Goal: Task Accomplishment & Management: Complete application form

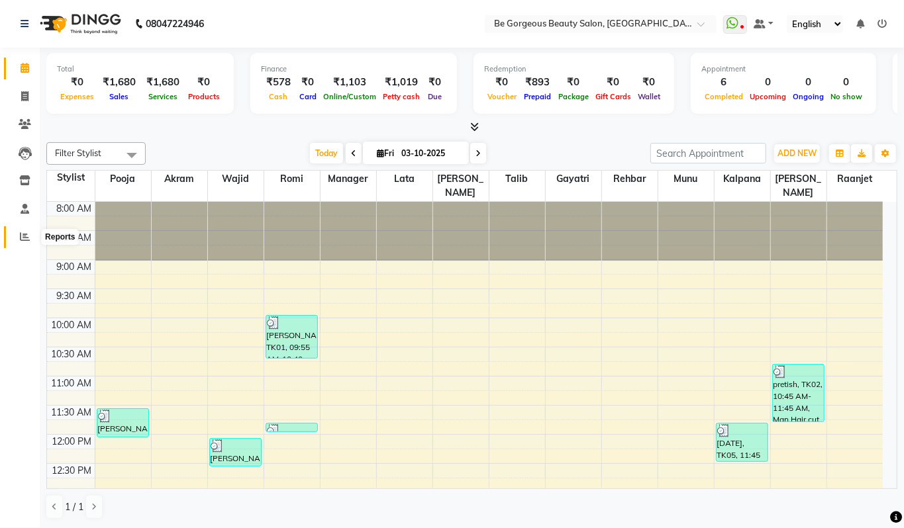
click at [26, 240] on icon at bounding box center [25, 237] width 10 height 10
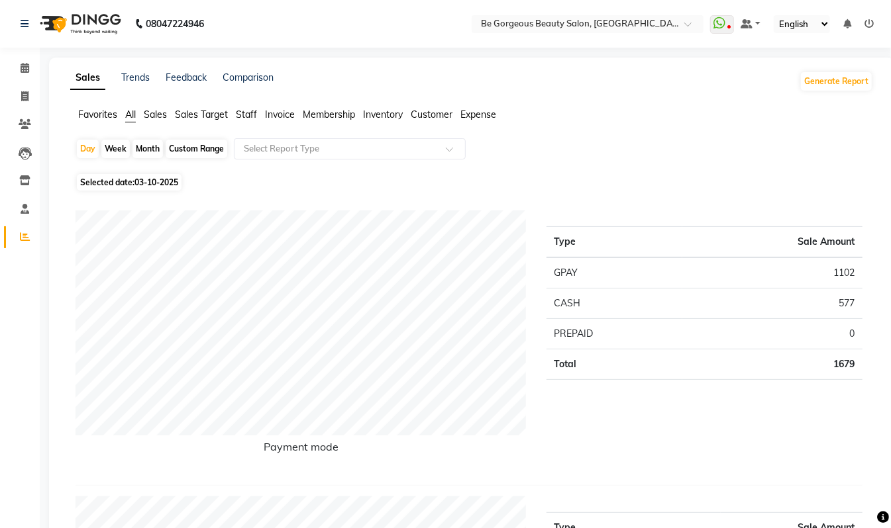
click at [244, 115] on span "Staff" at bounding box center [246, 115] width 21 height 12
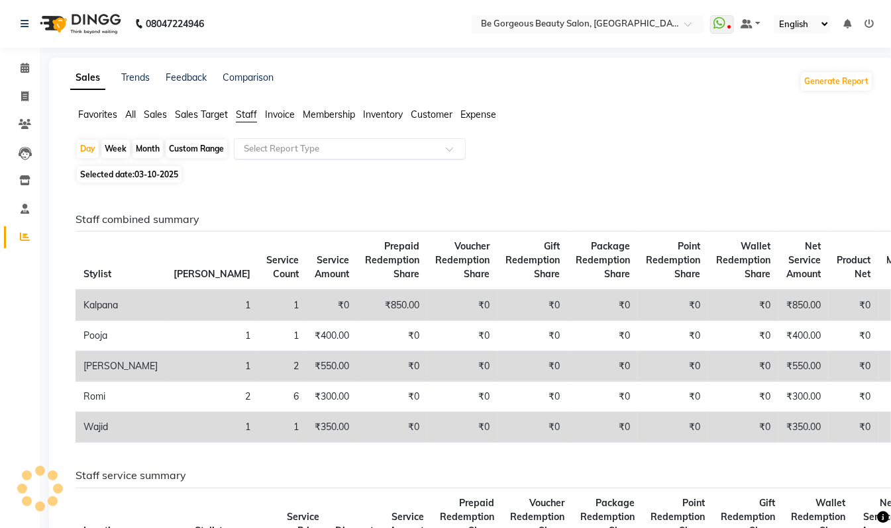
click at [315, 149] on input "text" at bounding box center [336, 148] width 191 height 13
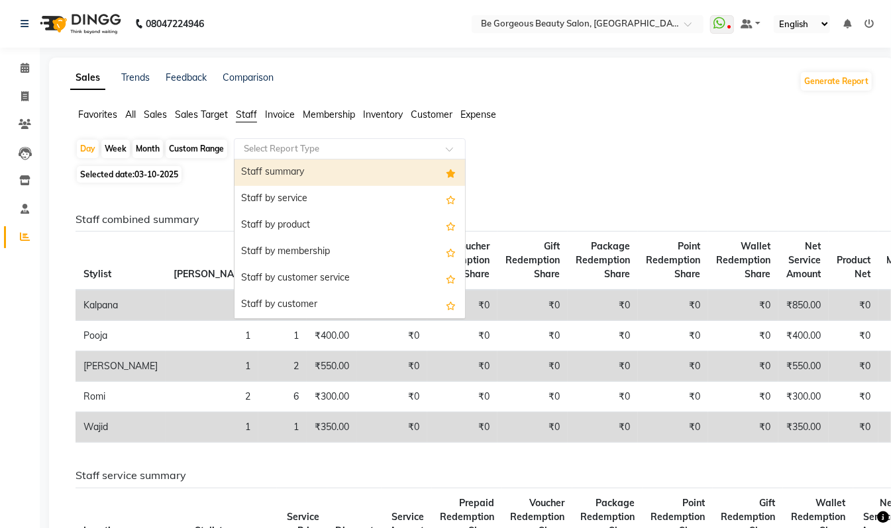
click at [297, 170] on div "Staff summary" at bounding box center [349, 173] width 230 height 26
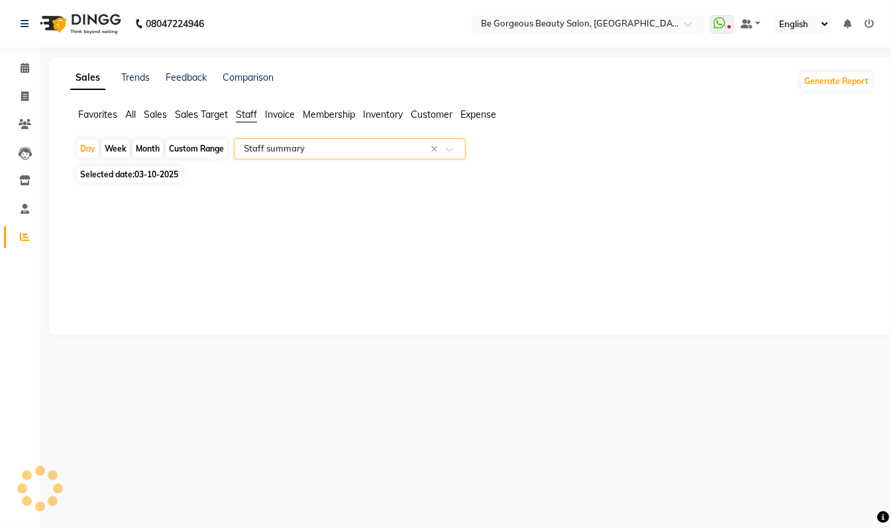
select select "csv"
click at [24, 98] on icon at bounding box center [24, 96] width 7 height 10
select select "5405"
select select "service"
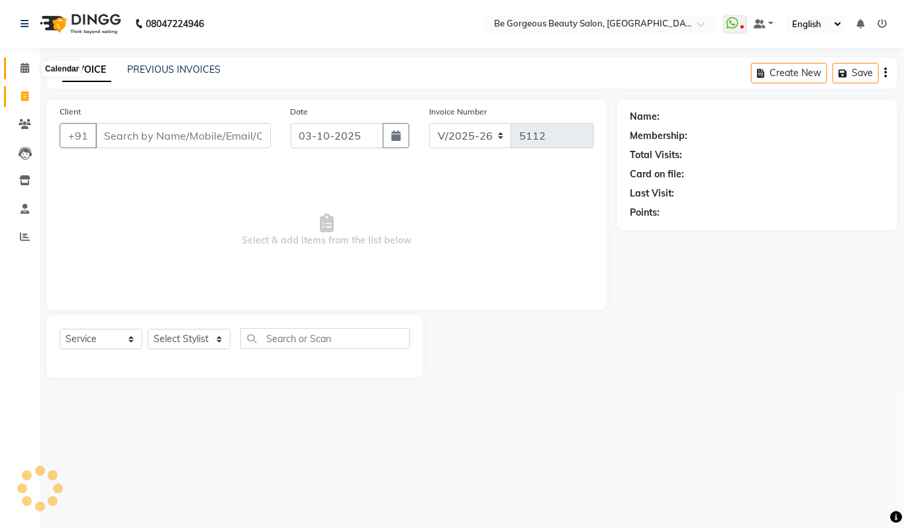
click at [26, 73] on icon at bounding box center [25, 68] width 9 height 10
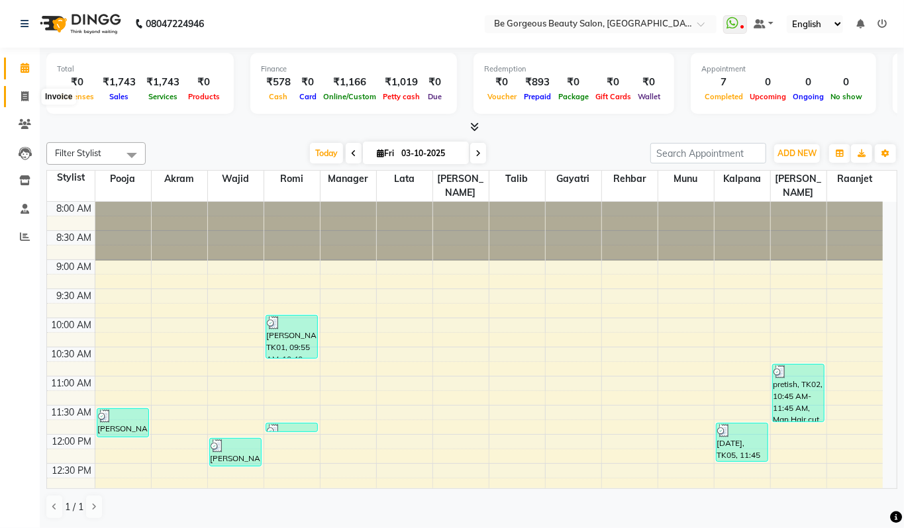
click at [25, 91] on icon at bounding box center [24, 96] width 7 height 10
select select "5405"
select select "service"
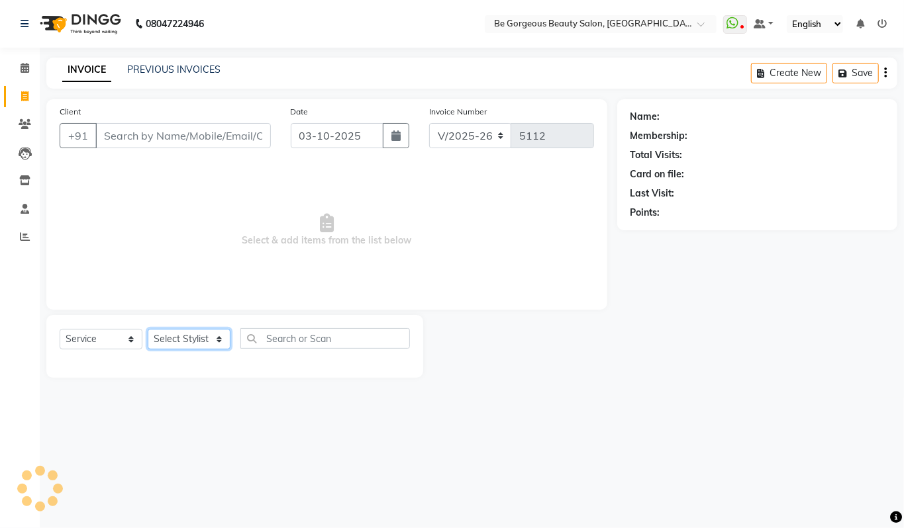
click at [176, 342] on select "Select Stylist [PERSON_NAME] [PERSON_NAME] Manager Munu [PERSON_NAME] Rehbar [P…" at bounding box center [189, 339] width 83 height 21
select select "90705"
click at [148, 329] on select "Select Stylist [PERSON_NAME] [PERSON_NAME] Manager Munu [PERSON_NAME] Rehbar [P…" at bounding box center [189, 339] width 83 height 21
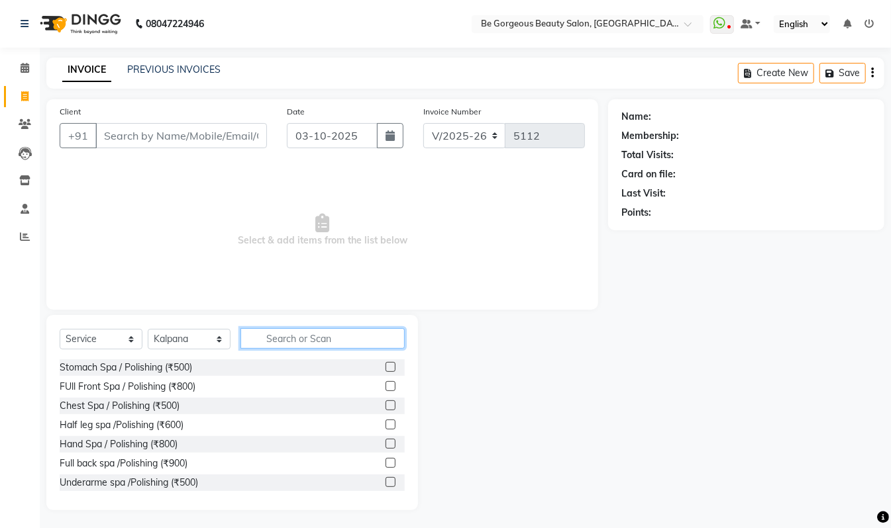
click at [287, 331] on input "text" at bounding box center [322, 338] width 164 height 21
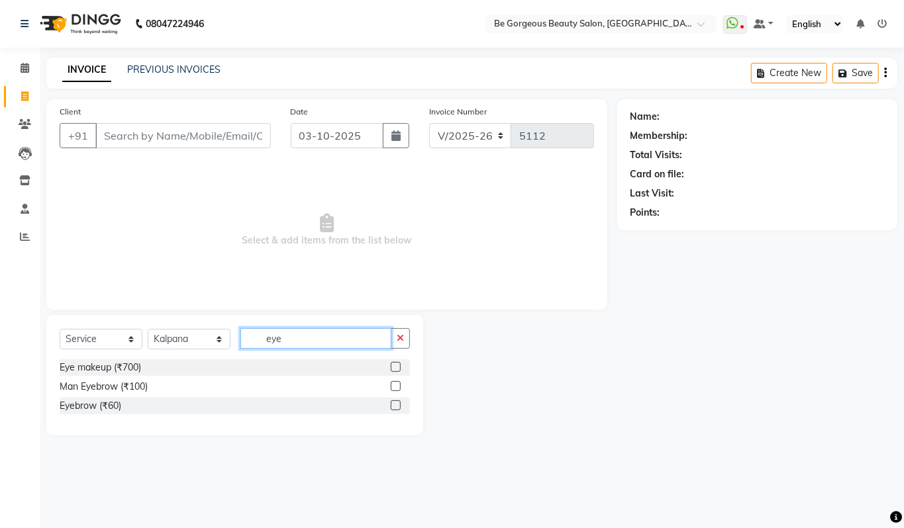
type input "eye"
click at [397, 406] on label at bounding box center [396, 406] width 10 height 10
click at [397, 406] on input "checkbox" at bounding box center [395, 406] width 9 height 9
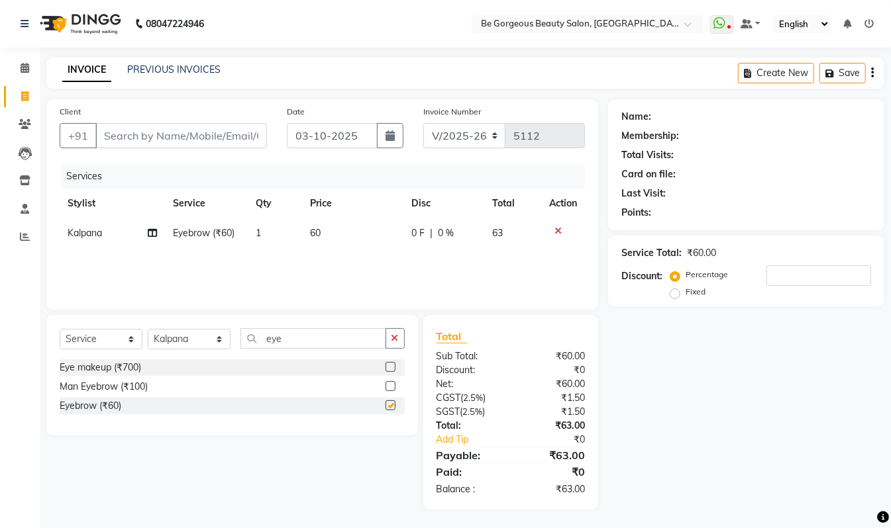
checkbox input "false"
click at [292, 336] on input "eye" at bounding box center [313, 338] width 146 height 21
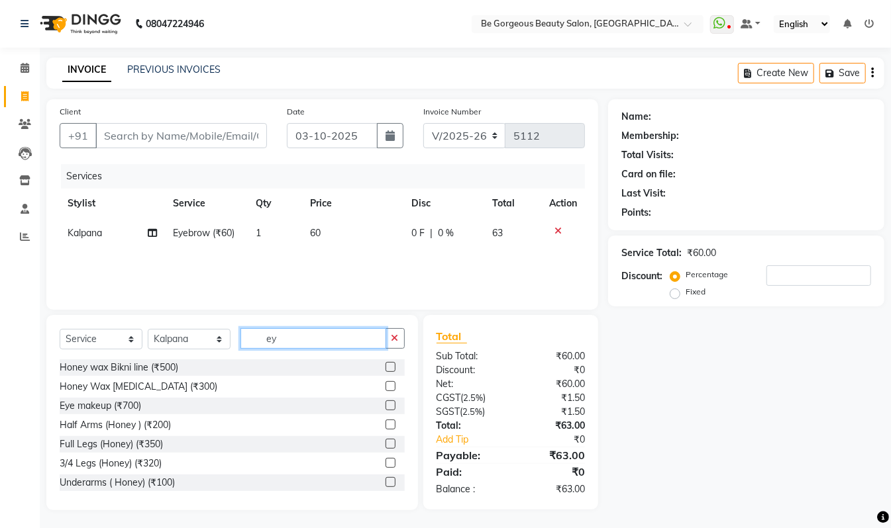
type input "e"
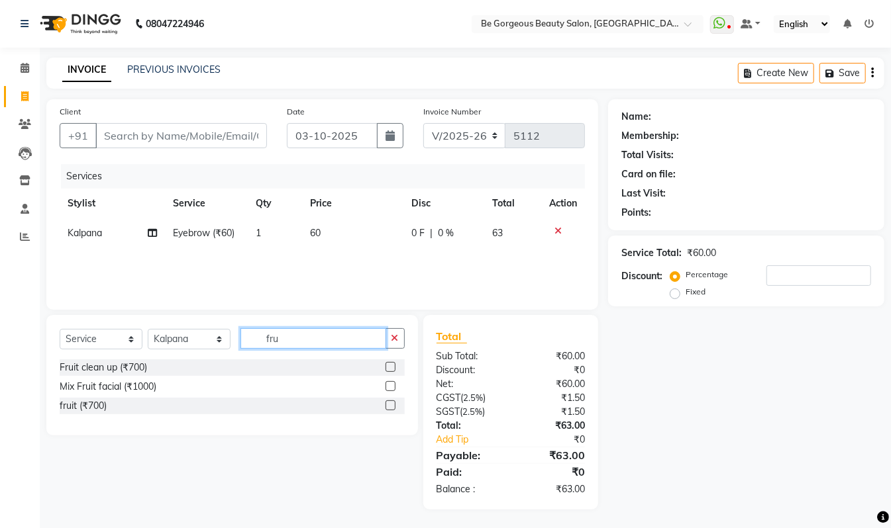
type input "fru"
click at [390, 387] on label at bounding box center [390, 386] width 10 height 10
click at [390, 387] on input "checkbox" at bounding box center [389, 387] width 9 height 9
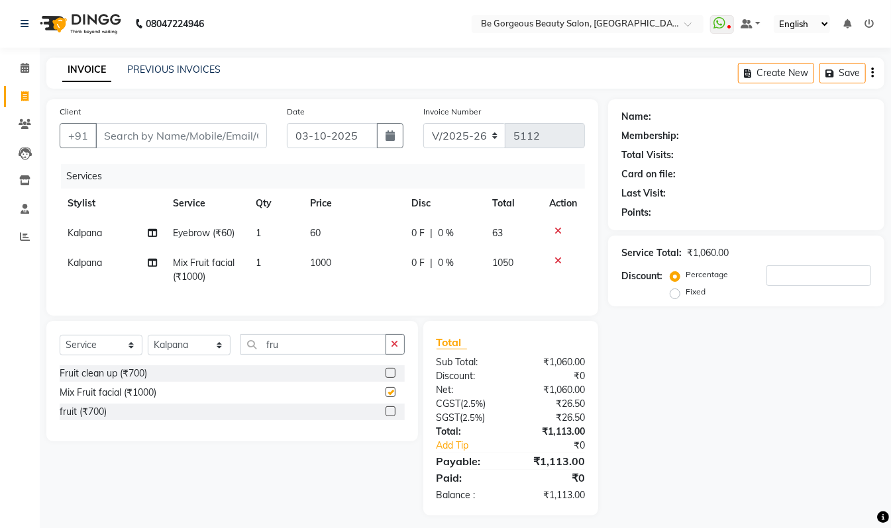
checkbox input "false"
click at [297, 355] on input "fru" at bounding box center [313, 344] width 146 height 21
type input "f"
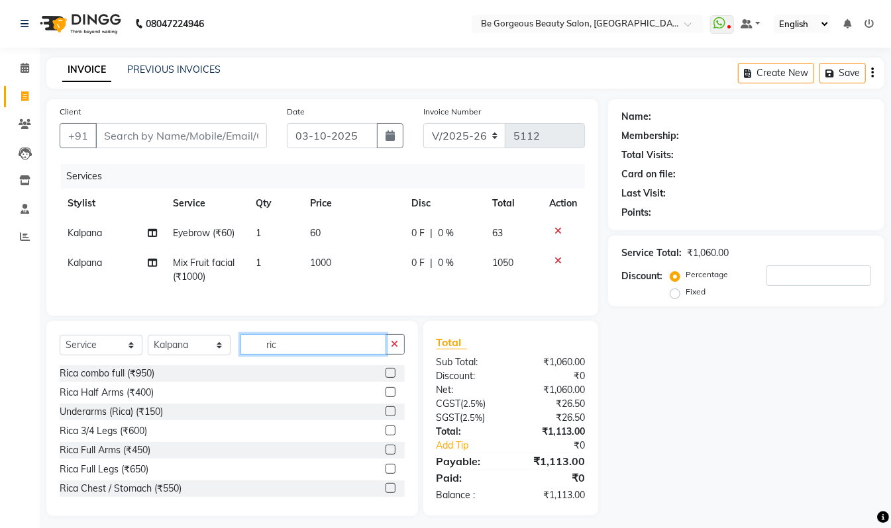
type input "ric"
click at [385, 455] on label at bounding box center [390, 450] width 10 height 10
click at [385, 455] on input "checkbox" at bounding box center [389, 450] width 9 height 9
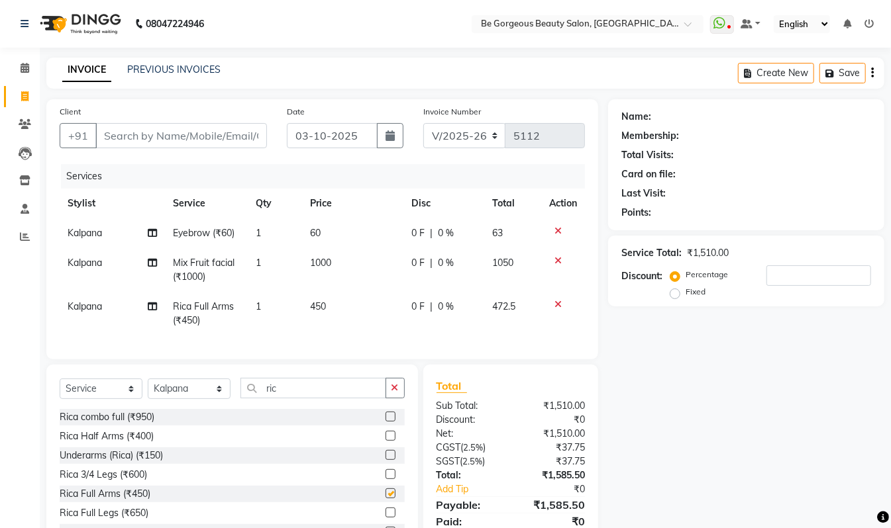
checkbox input "false"
click at [125, 136] on input "Client" at bounding box center [181, 135] width 172 height 25
type input "8"
type input "0"
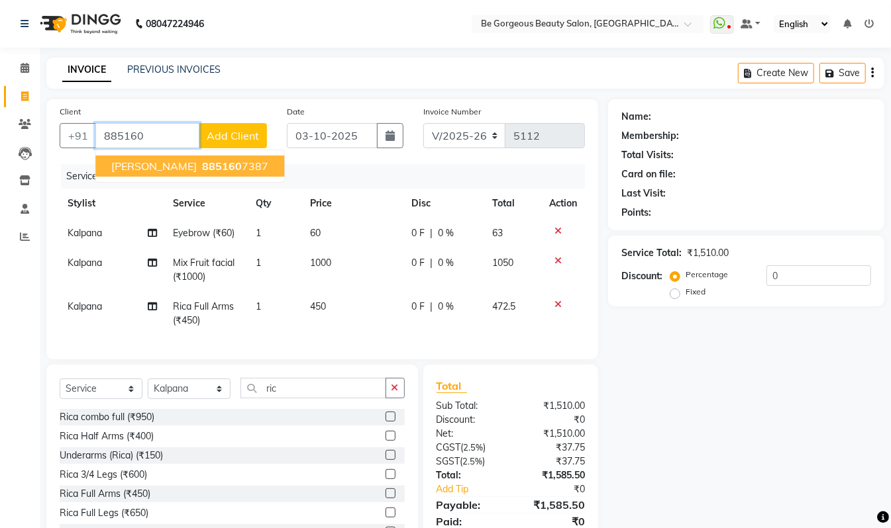
click at [209, 170] on ngb-highlight "885160 7387" at bounding box center [233, 166] width 69 height 13
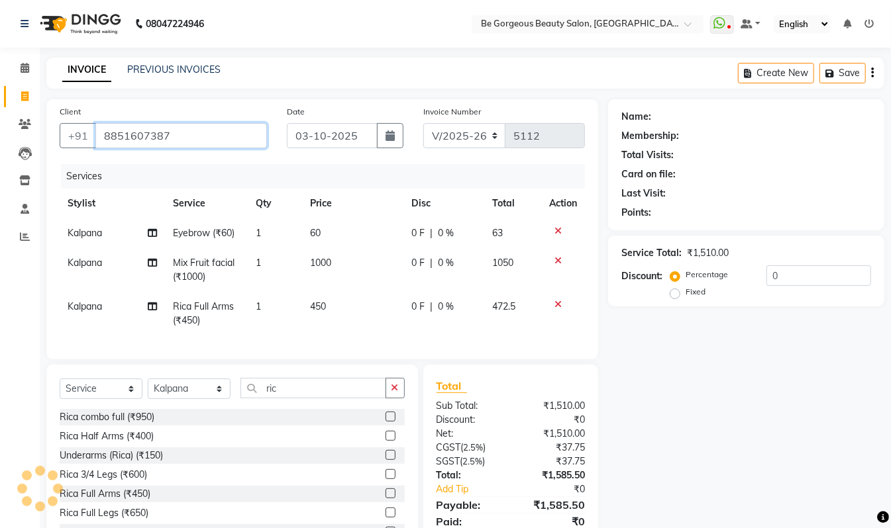
type input "8851607387"
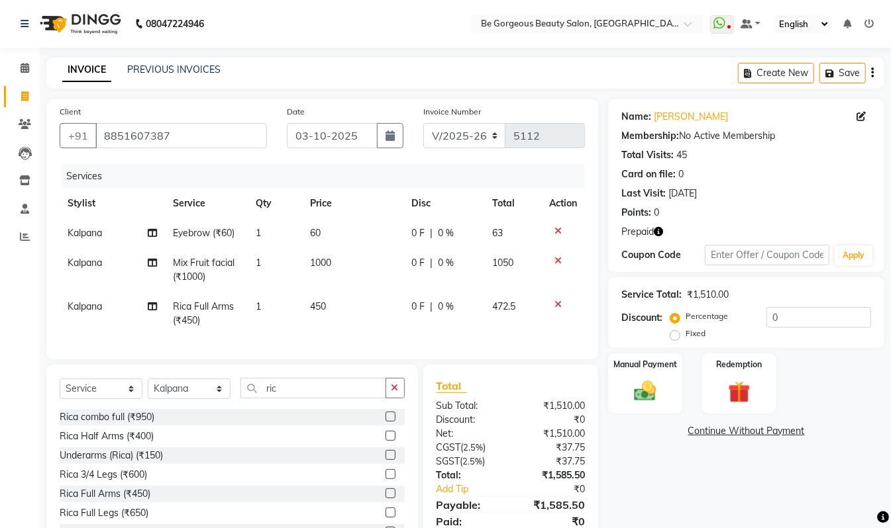
click at [663, 232] on icon "button" at bounding box center [658, 231] width 9 height 9
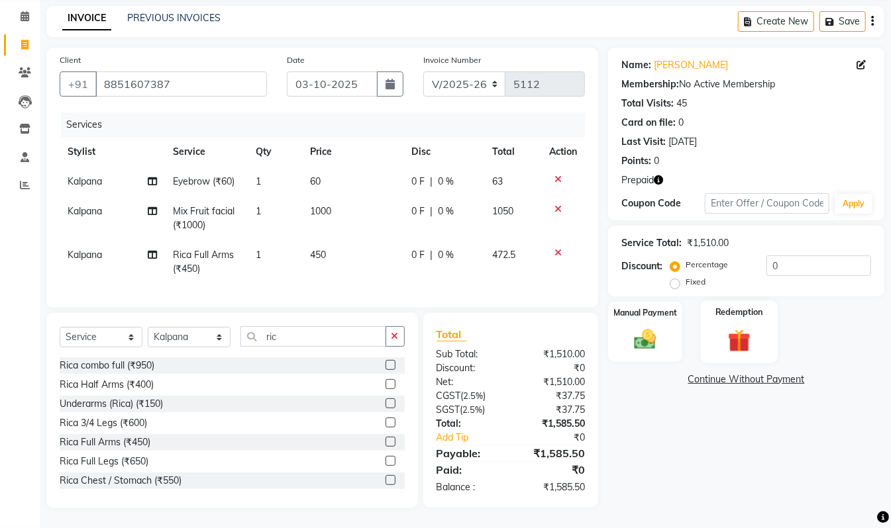
click at [725, 308] on div "Redemption" at bounding box center [739, 332] width 77 height 63
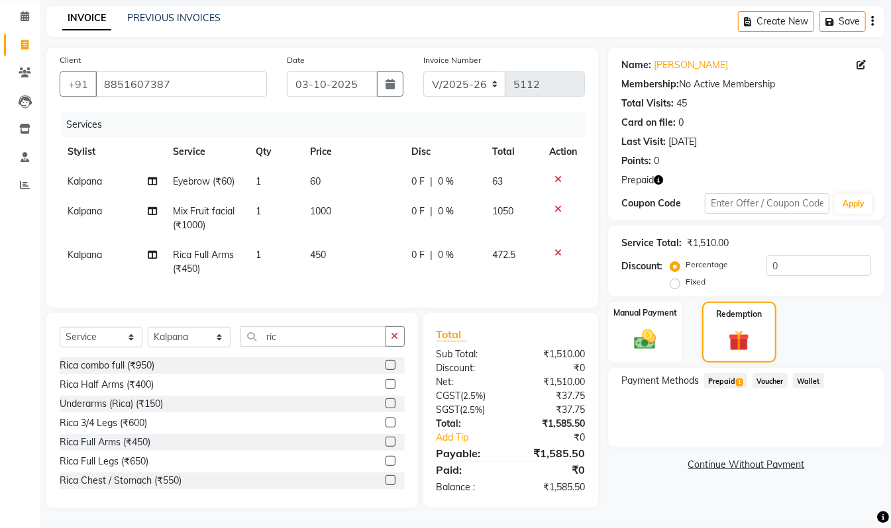
click at [725, 374] on span "Prepaid 1" at bounding box center [725, 381] width 43 height 15
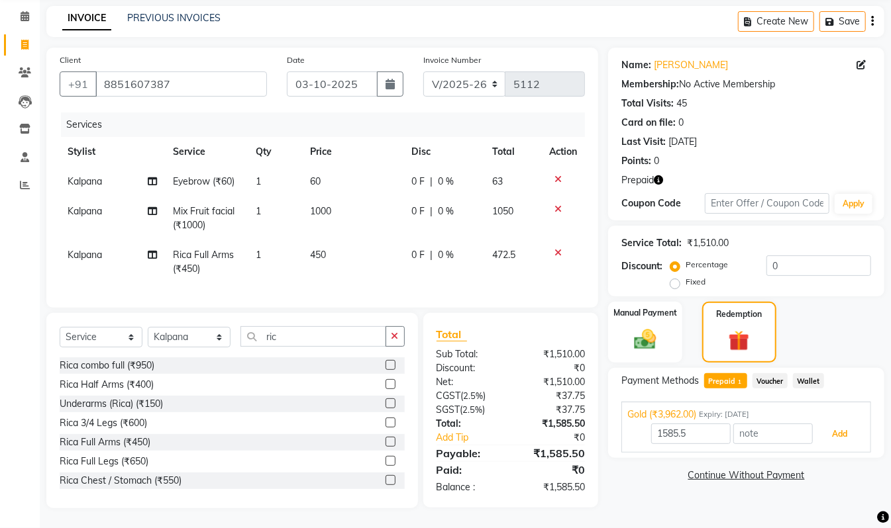
click at [840, 423] on button "Add" at bounding box center [839, 434] width 48 height 23
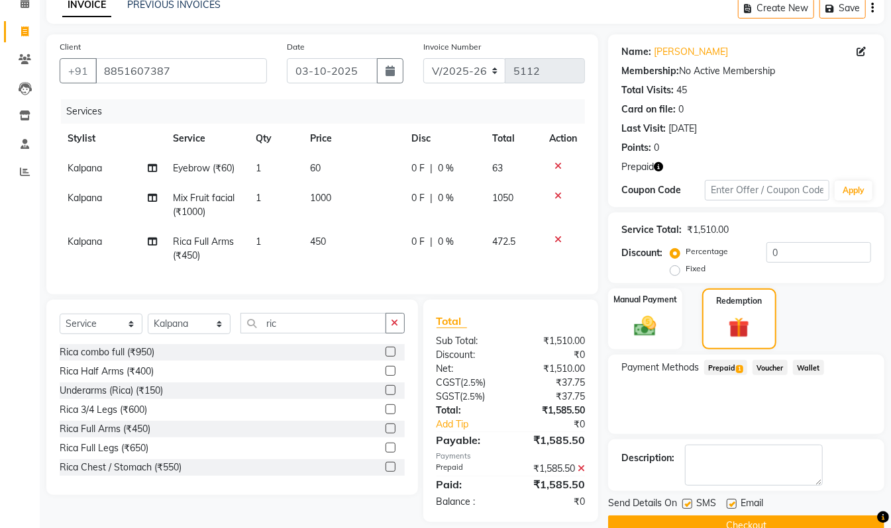
scroll to position [93, 0]
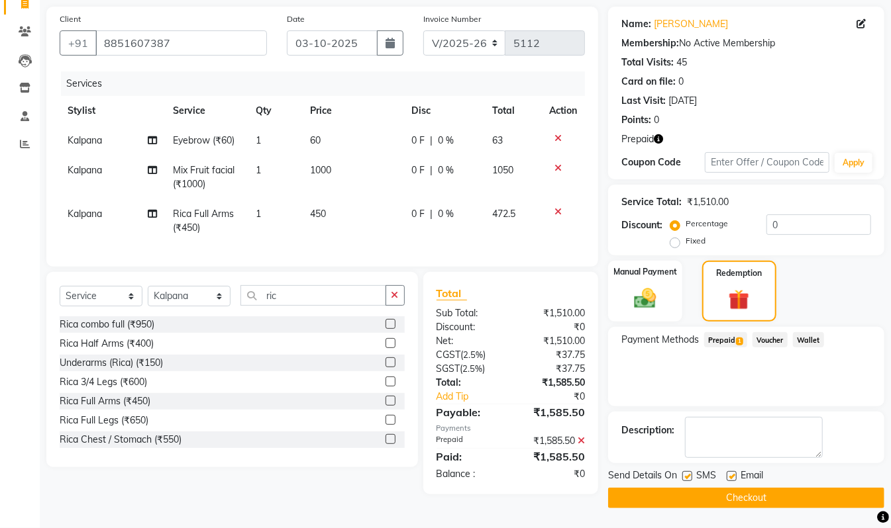
click at [793, 494] on button "Checkout" at bounding box center [746, 498] width 276 height 21
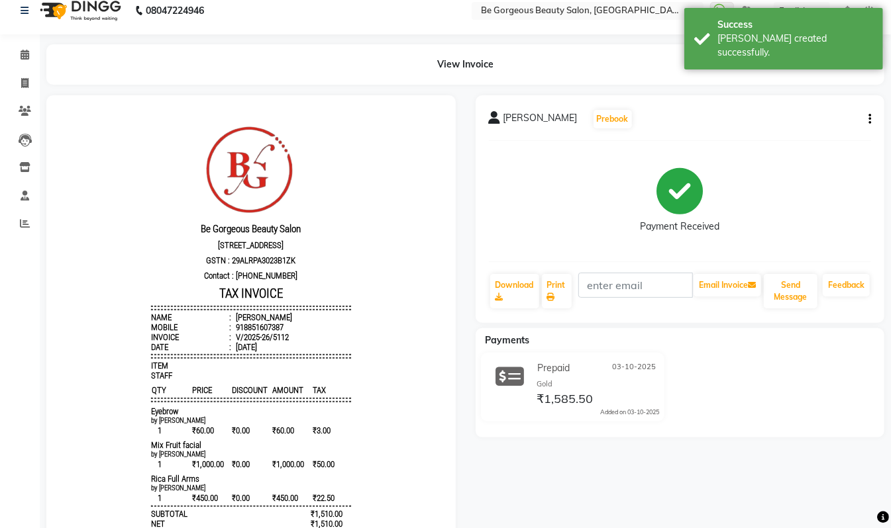
scroll to position [6, 0]
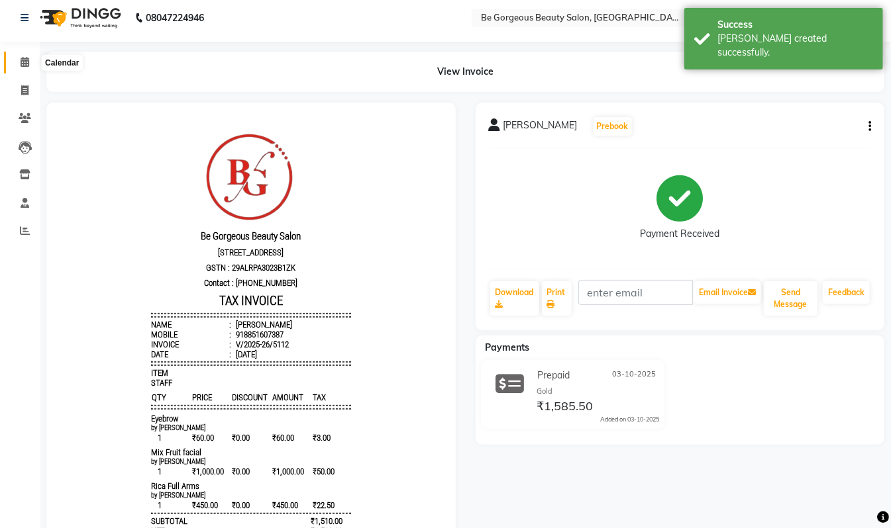
click at [27, 64] on icon at bounding box center [25, 62] width 9 height 10
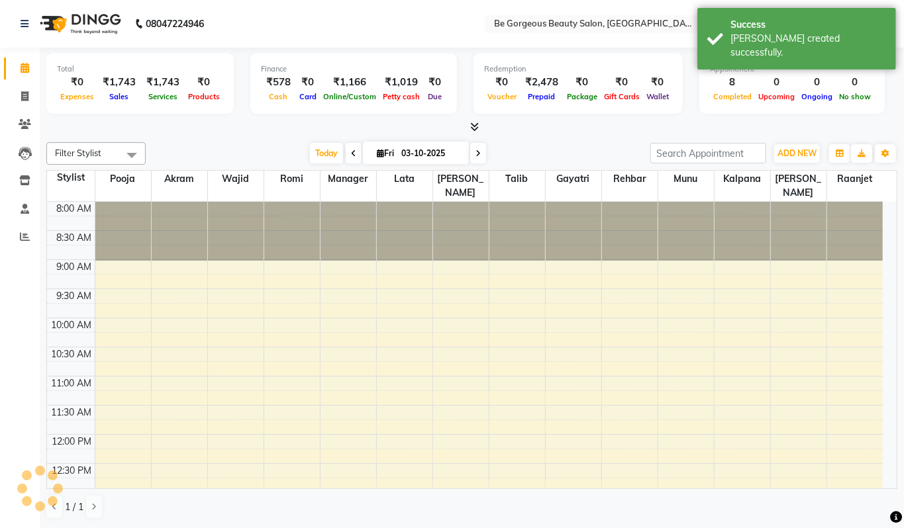
scroll to position [356, 0]
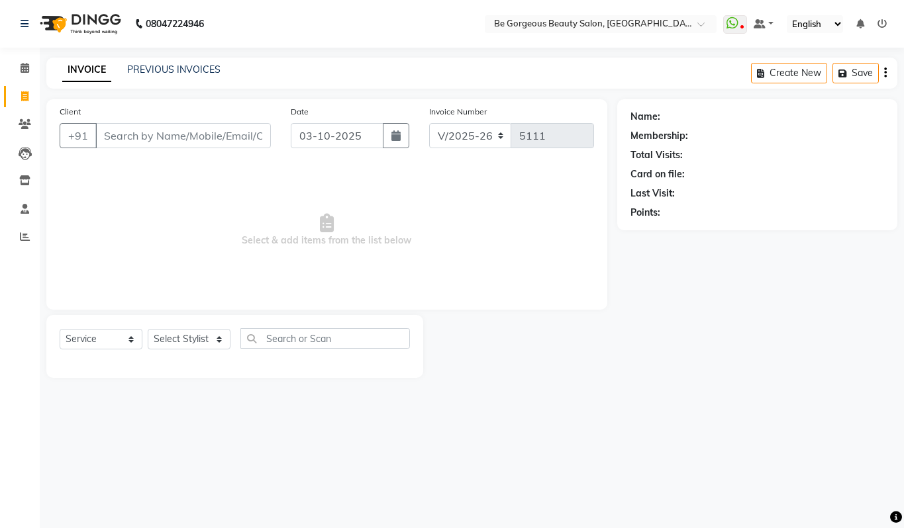
select select "5405"
select select "service"
click at [13, 70] on span at bounding box center [24, 68] width 23 height 15
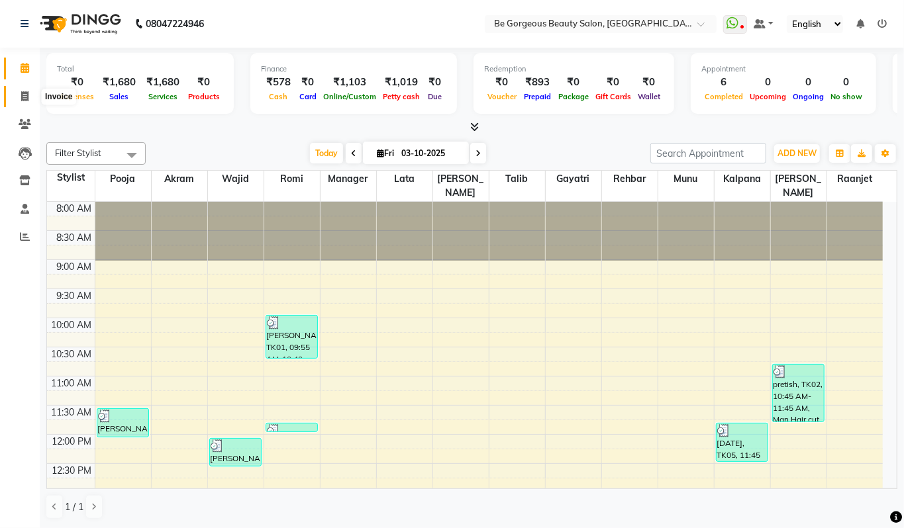
click at [21, 99] on icon at bounding box center [24, 96] width 7 height 10
select select "service"
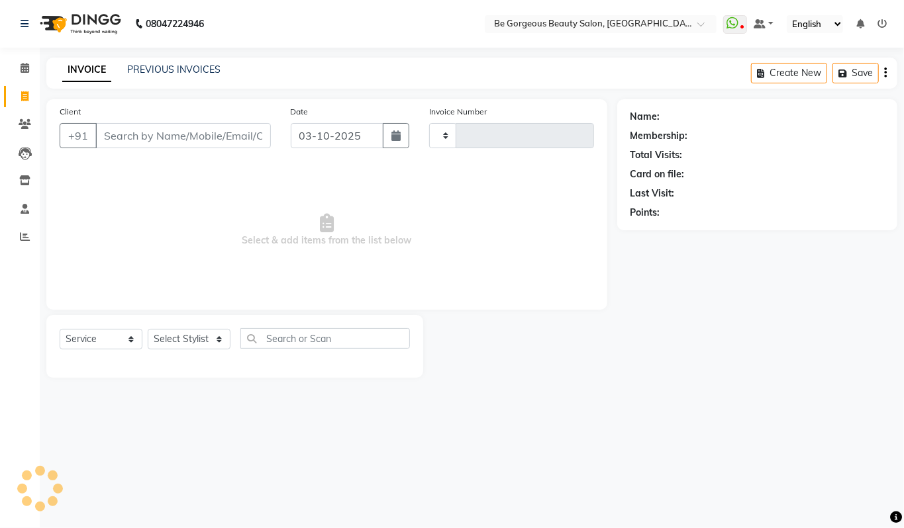
type input "5111"
select select "5405"
click at [174, 346] on select "Select Stylist" at bounding box center [189, 339] width 83 height 21
select select "83189"
click at [148, 329] on select "Select Stylist [PERSON_NAME] [PERSON_NAME] Manager Munu [PERSON_NAME] Rehbar [P…" at bounding box center [189, 339] width 83 height 21
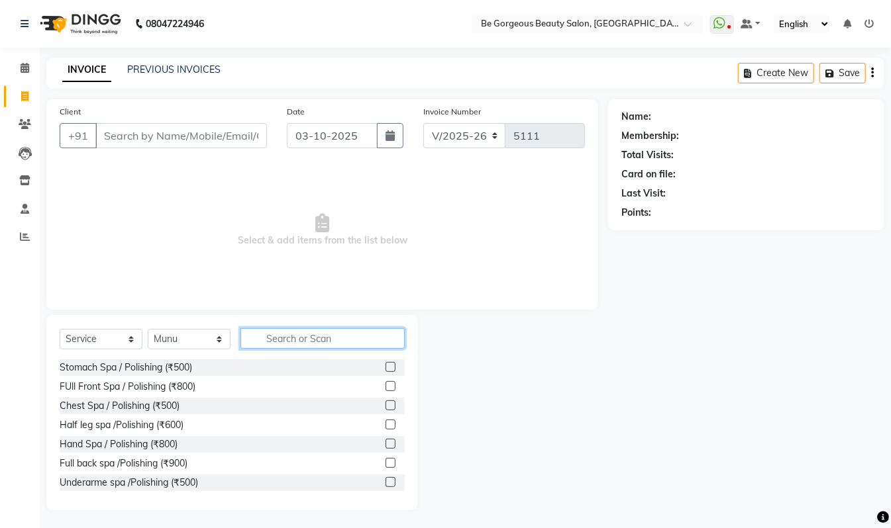
click at [277, 336] on input "text" at bounding box center [322, 338] width 164 height 21
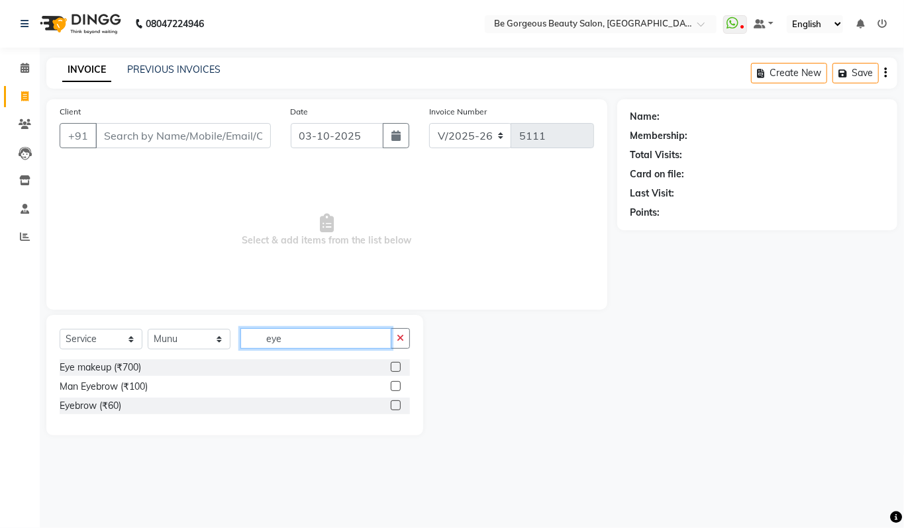
type input "eye"
click at [398, 406] on label at bounding box center [396, 406] width 10 height 10
click at [398, 406] on input "checkbox" at bounding box center [395, 406] width 9 height 9
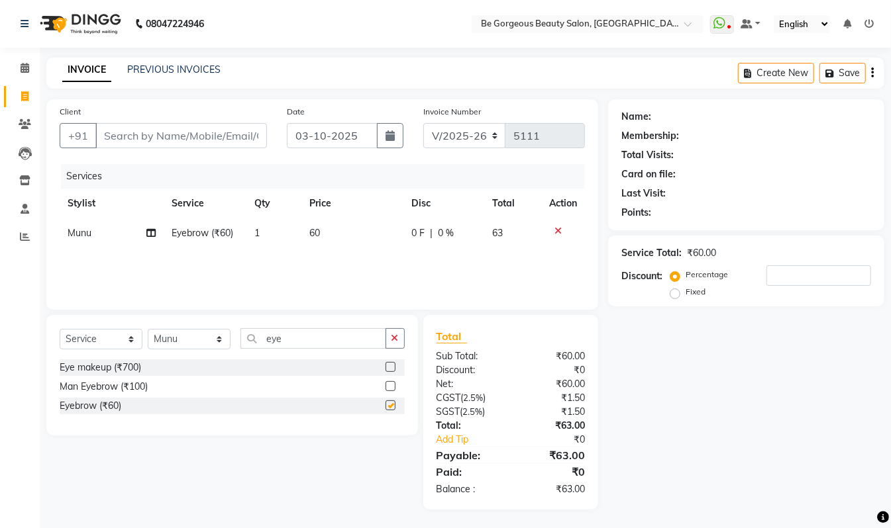
checkbox input "false"
click at [115, 144] on input "Client" at bounding box center [181, 135] width 172 height 25
click at [114, 132] on input "Client" at bounding box center [181, 135] width 172 height 25
type input "7"
type input "0"
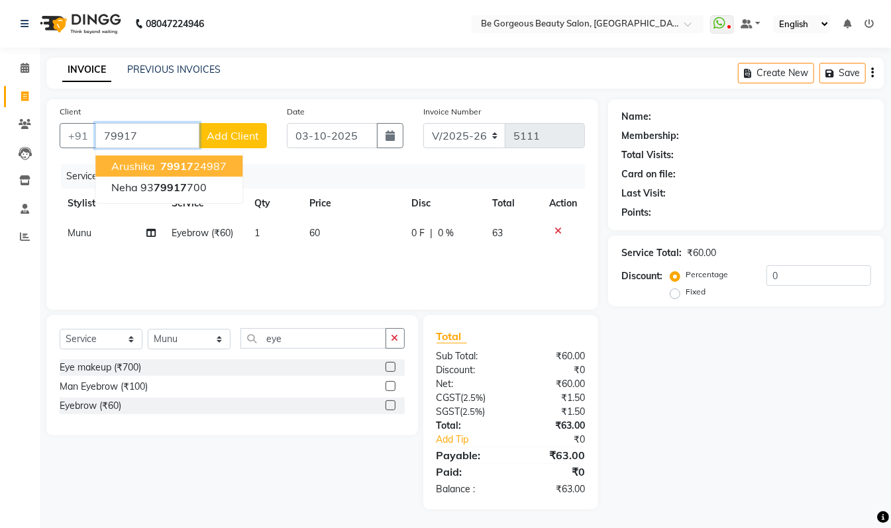
click at [207, 170] on ngb-highlight "79917 24987" at bounding box center [192, 166] width 69 height 13
type input "7991724987"
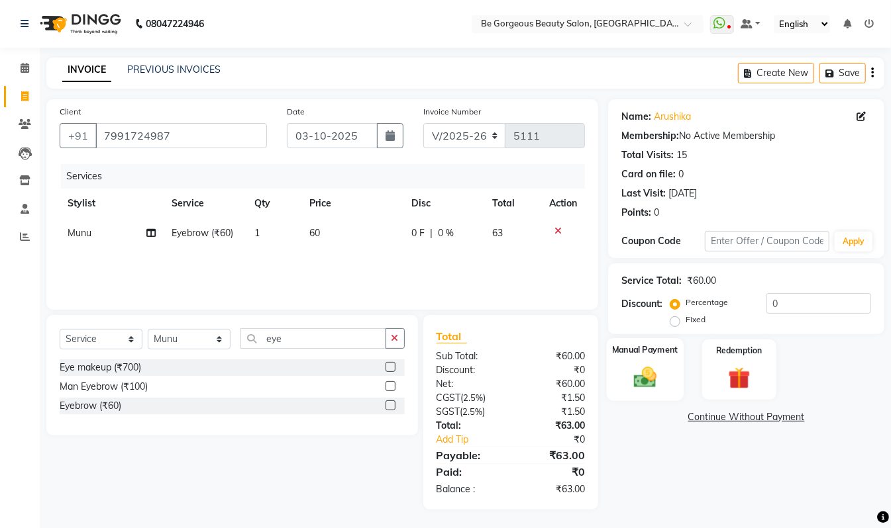
click at [662, 369] on img at bounding box center [644, 377] width 37 height 26
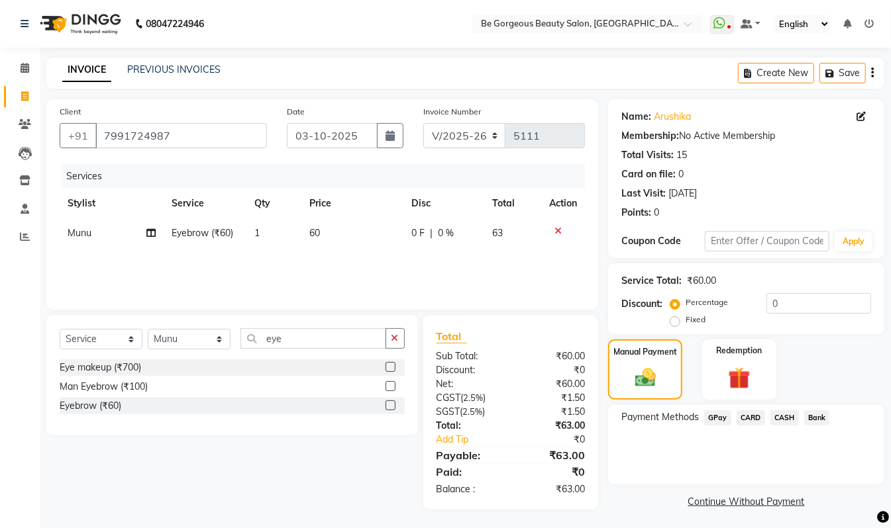
click at [718, 420] on span "GPay" at bounding box center [717, 418] width 27 height 15
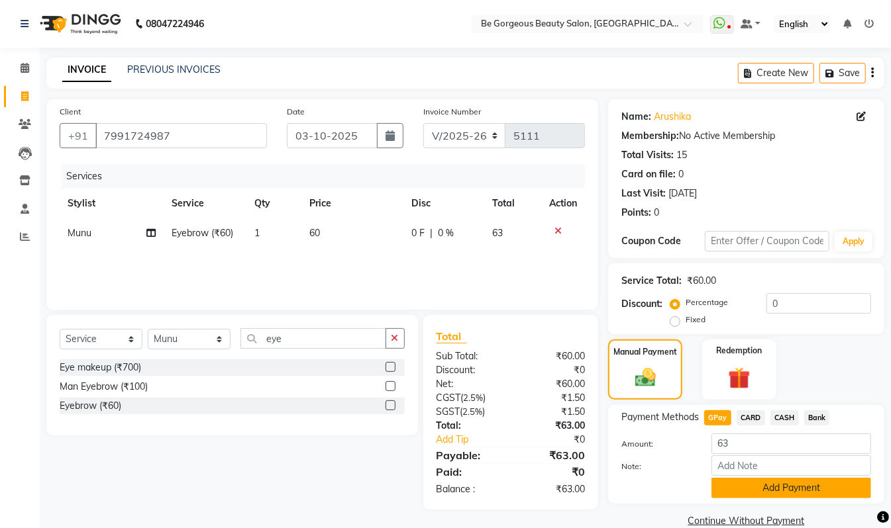
click at [781, 486] on button "Add Payment" at bounding box center [791, 488] width 160 height 21
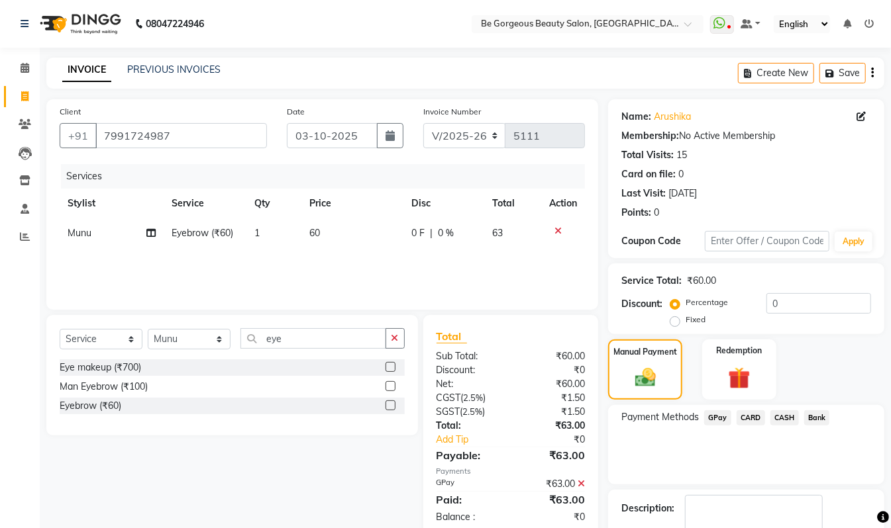
scroll to position [78, 0]
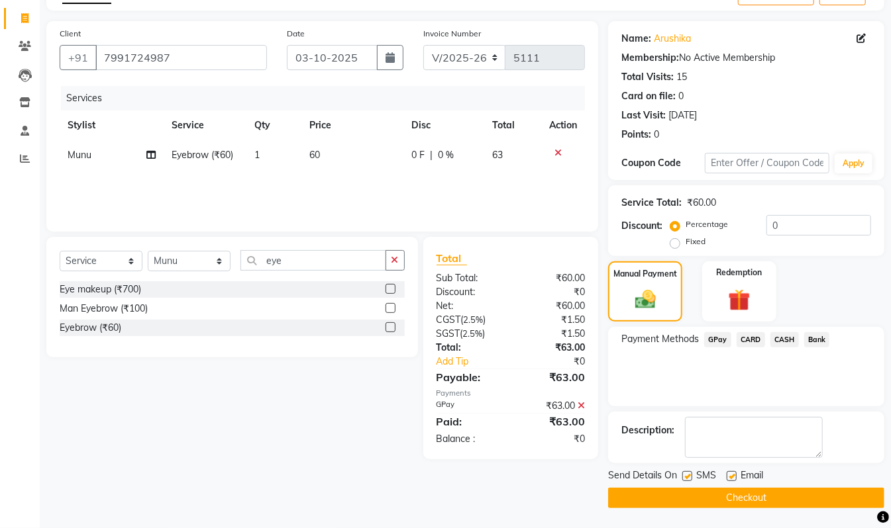
click at [764, 495] on button "Checkout" at bounding box center [746, 498] width 276 height 21
